Goal: Task Accomplishment & Management: Manage account settings

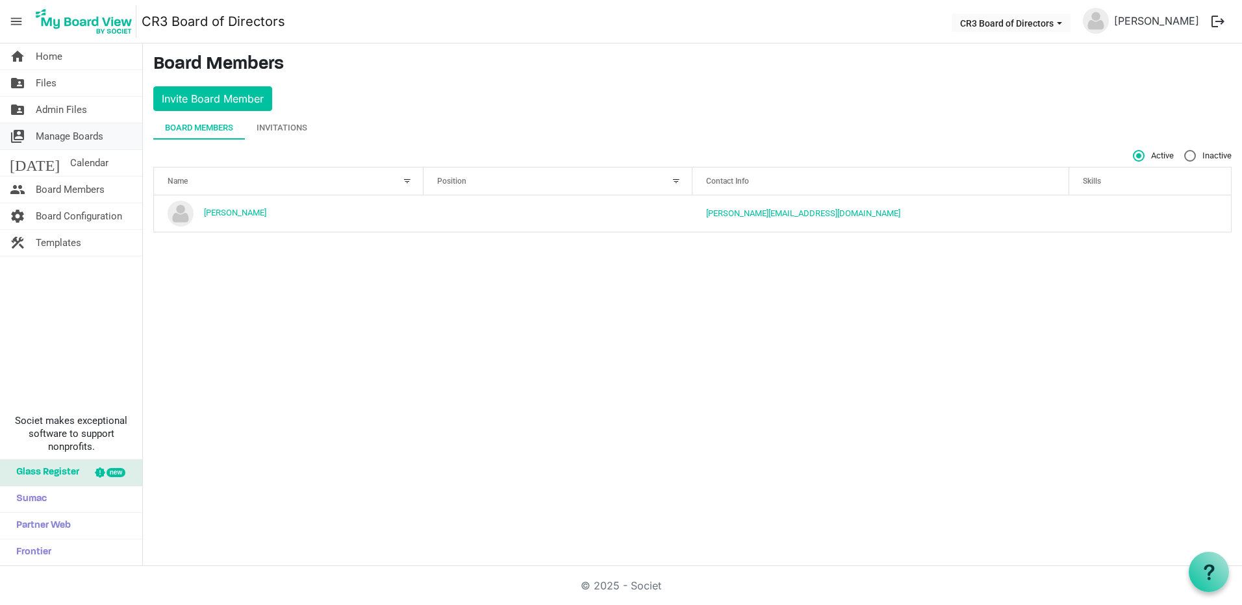
click at [77, 133] on span "Manage Boards" at bounding box center [70, 136] width 68 height 26
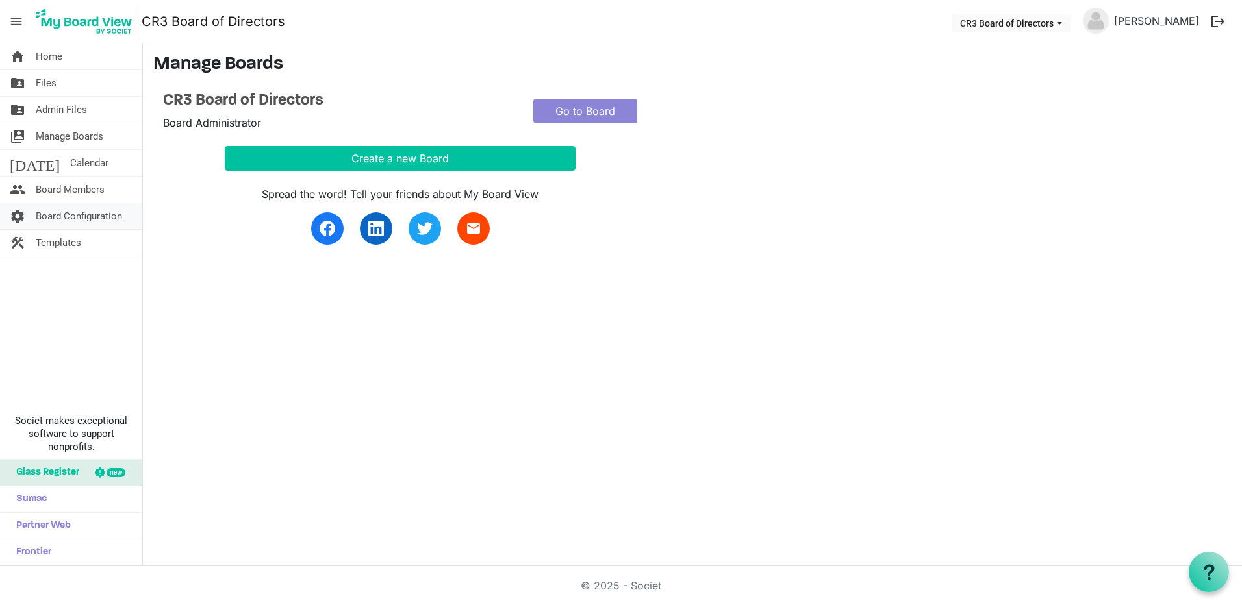
click at [91, 218] on span "Board Configuration" at bounding box center [79, 216] width 86 height 26
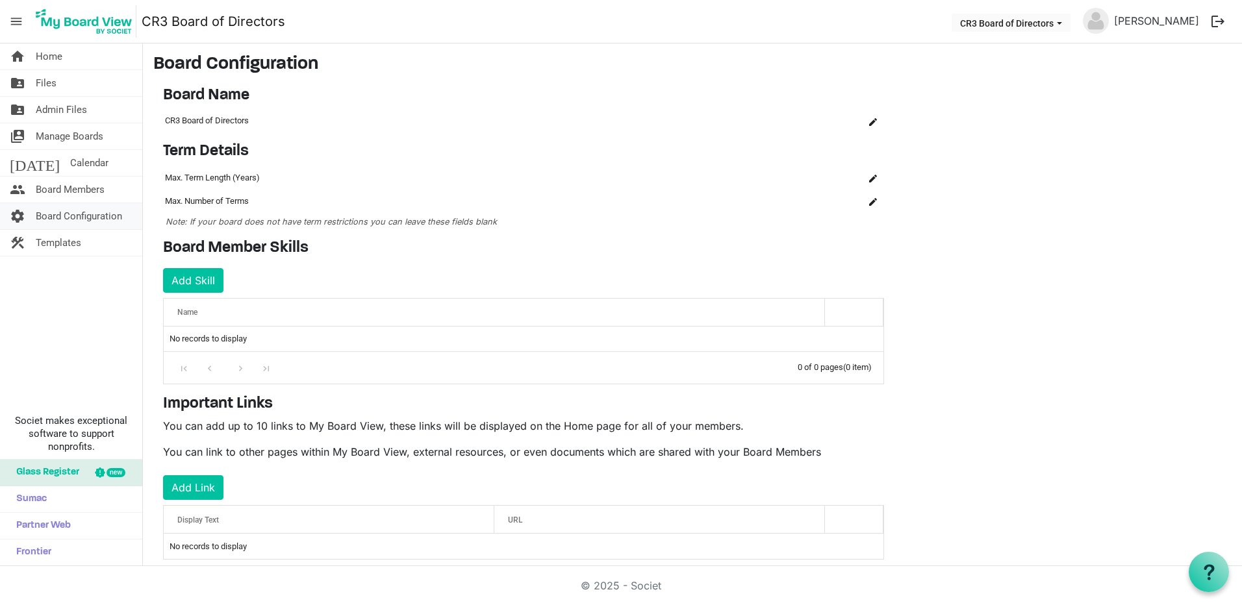
click at [72, 216] on span "Board Configuration" at bounding box center [79, 216] width 86 height 26
click at [202, 281] on button "Add Skill" at bounding box center [193, 280] width 60 height 25
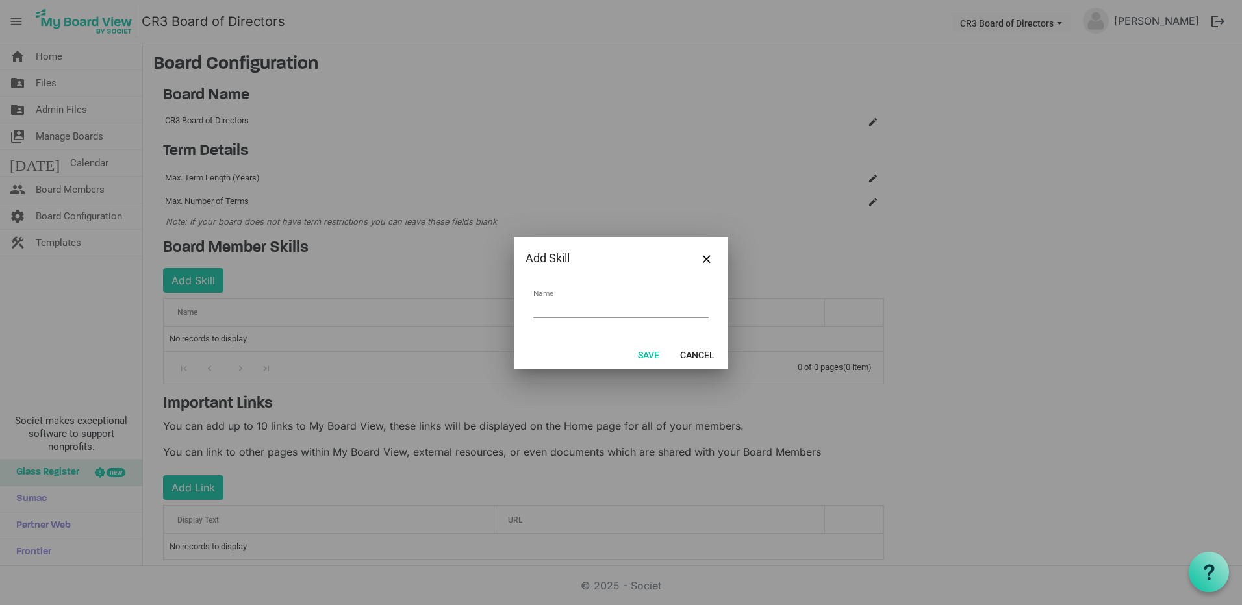
click at [667, 42] on div at bounding box center [621, 302] width 1242 height 605
drag, startPoint x: 708, startPoint y: 259, endPoint x: 586, endPoint y: 181, distance: 144.5
click at [702, 253] on button "Close" at bounding box center [706, 258] width 19 height 19
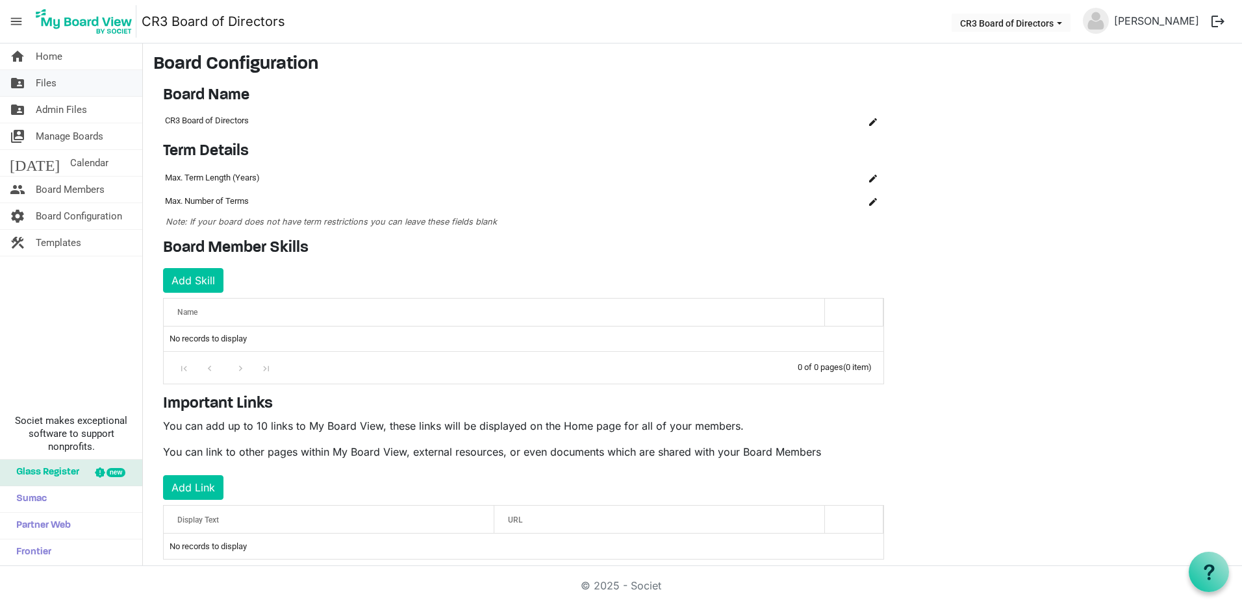
click at [49, 83] on span "Files" at bounding box center [46, 83] width 21 height 26
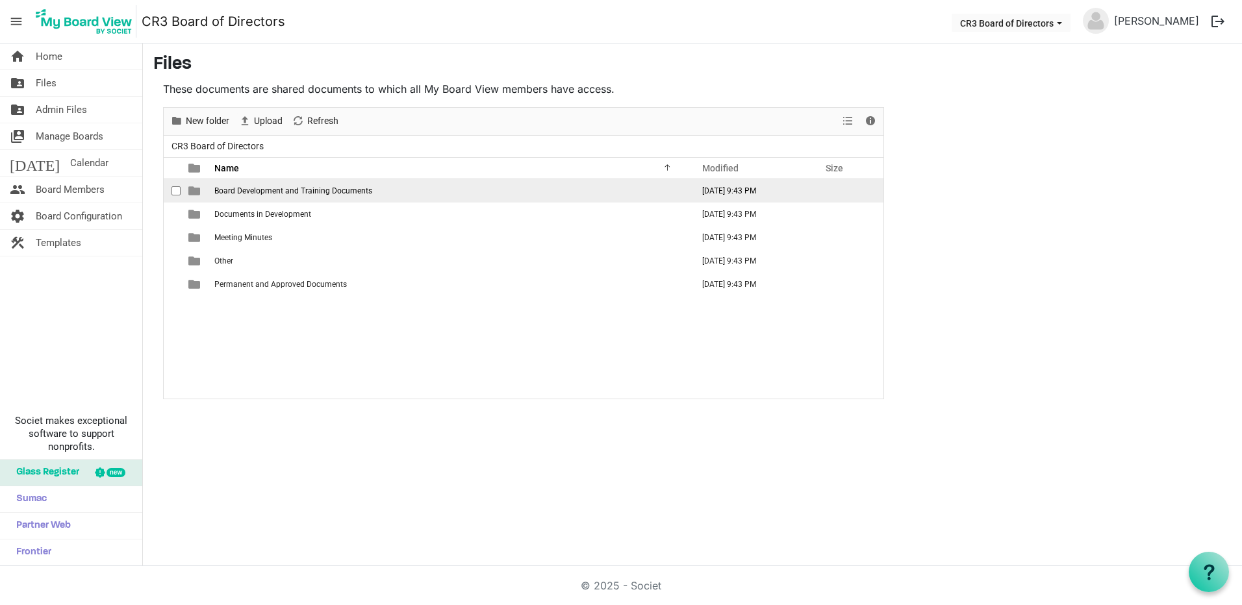
click at [292, 188] on span "Board Development and Training Documents" at bounding box center [293, 190] width 158 height 9
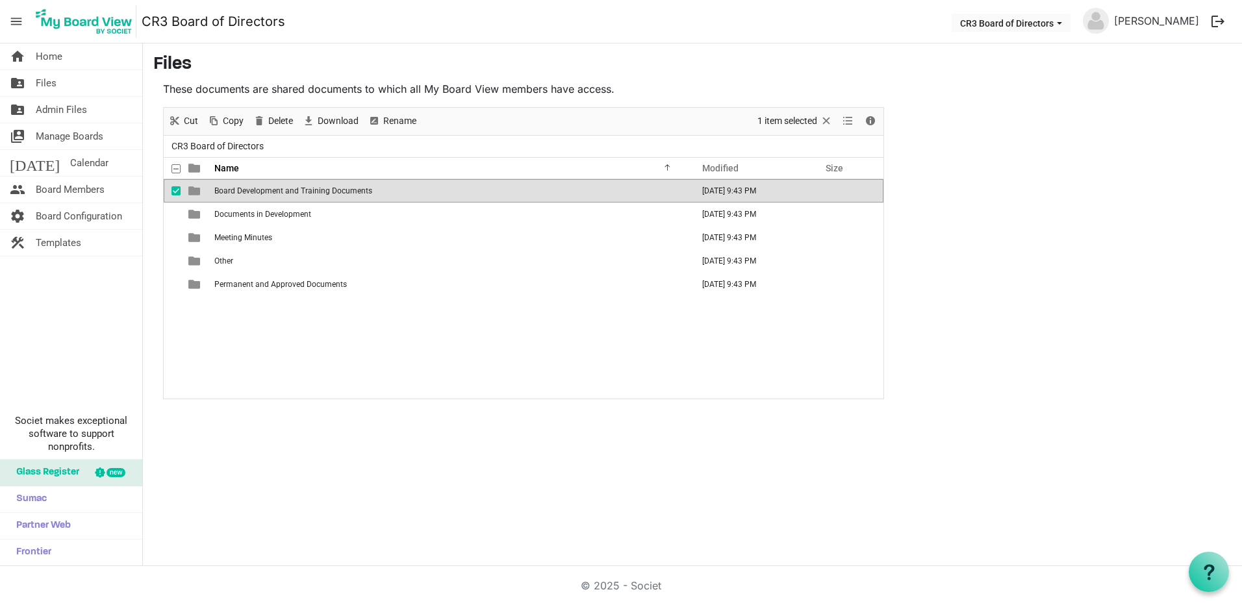
click at [292, 188] on span "Board Development and Training Documents" at bounding box center [293, 190] width 158 height 9
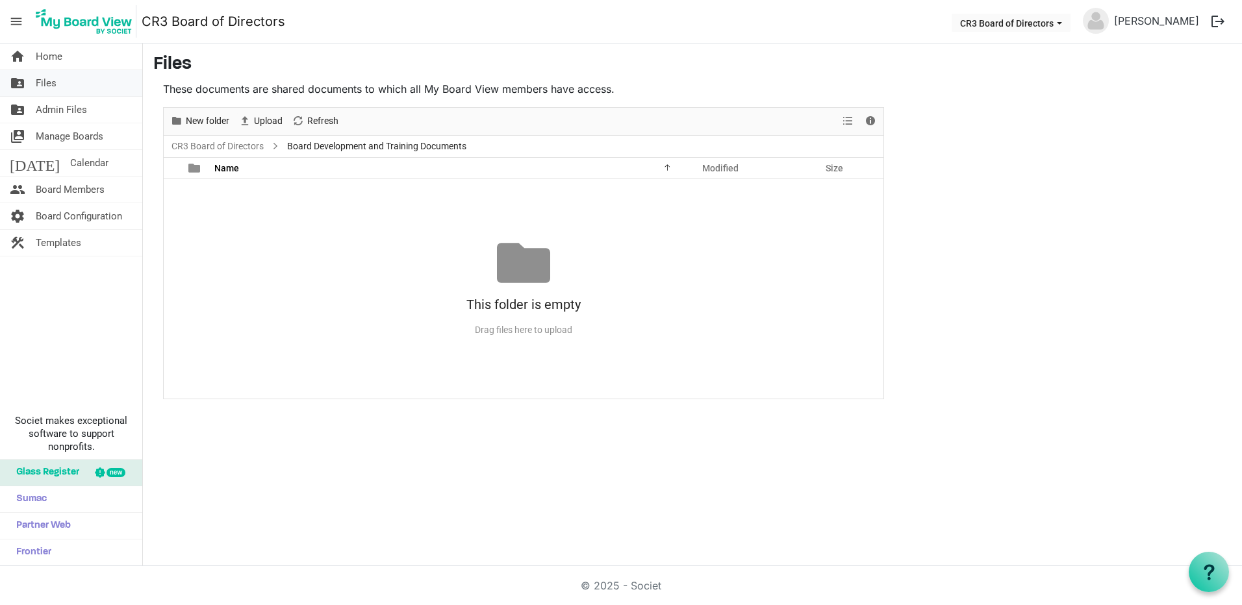
click at [48, 85] on span "Files" at bounding box center [46, 83] width 21 height 26
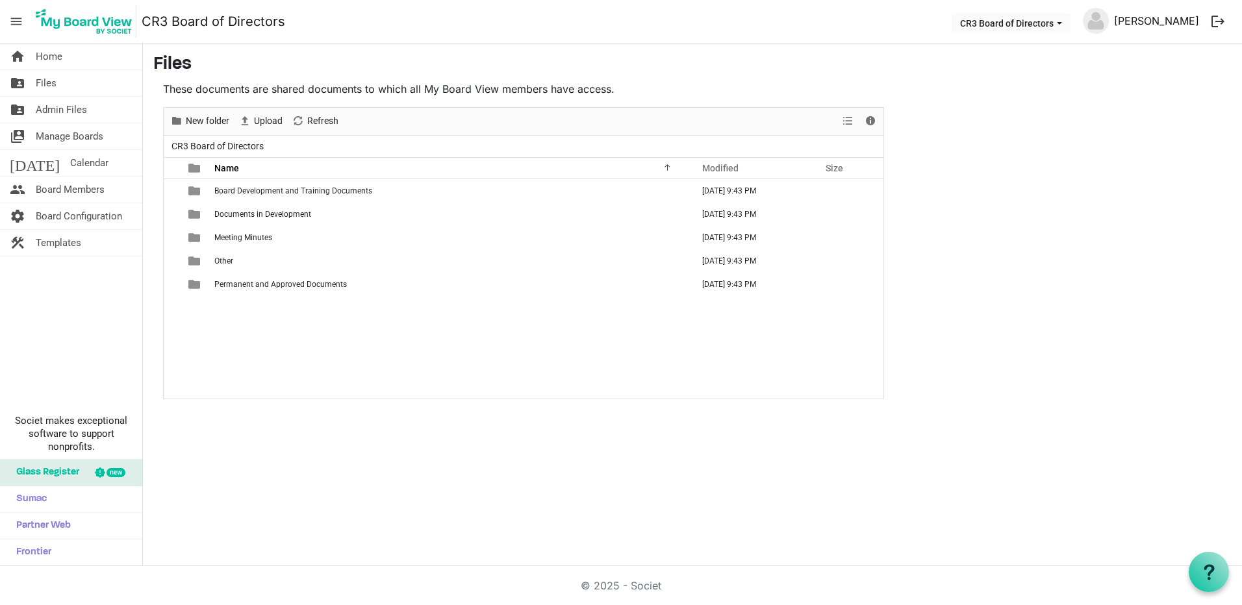
click at [1183, 20] on link "[PERSON_NAME]" at bounding box center [1156, 21] width 95 height 26
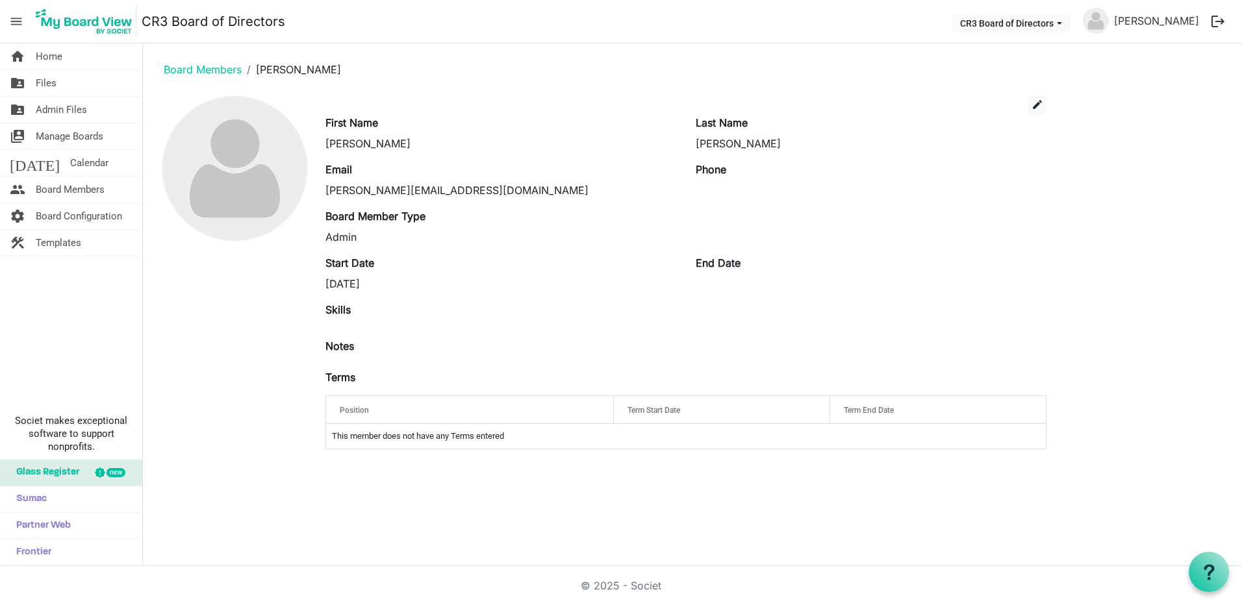
click at [1218, 21] on button "logout" at bounding box center [1217, 21] width 27 height 27
